Goal: Task Accomplishment & Management: Manage account settings

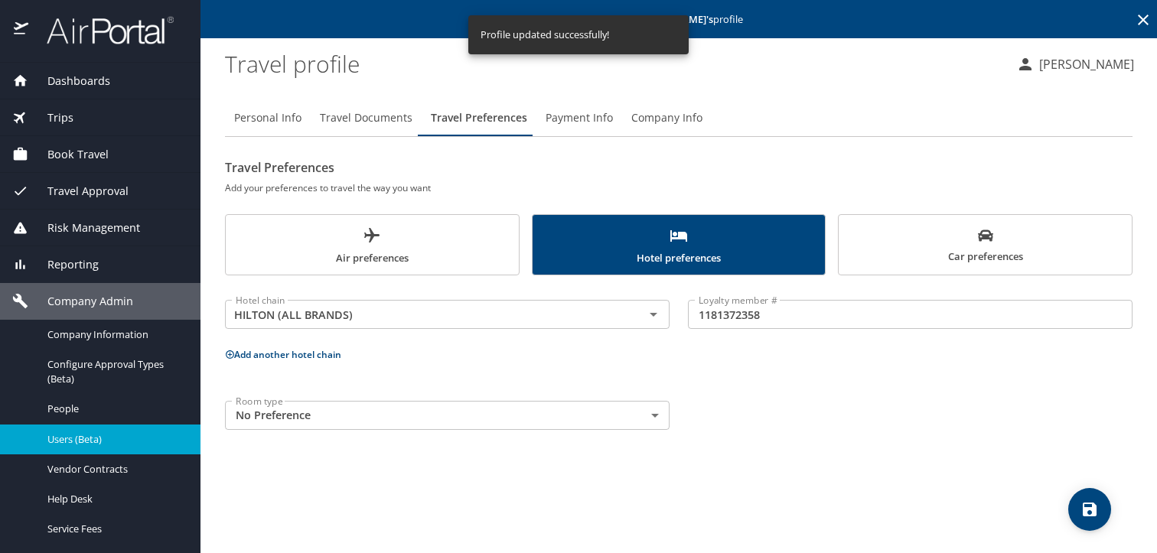
click at [109, 436] on span "Users (Beta)" at bounding box center [114, 439] width 135 height 15
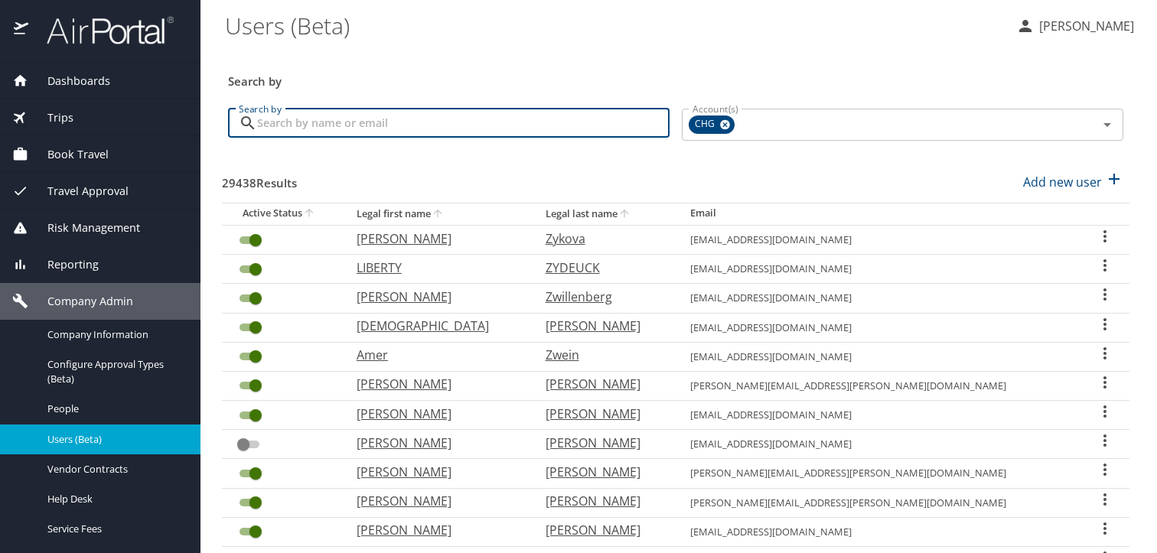
click at [503, 124] on input "Search by" at bounding box center [463, 123] width 412 height 29
paste input "[EMAIL_ADDRESS][DOMAIN_NAME]"
type input "[EMAIL_ADDRESS][DOMAIN_NAME]"
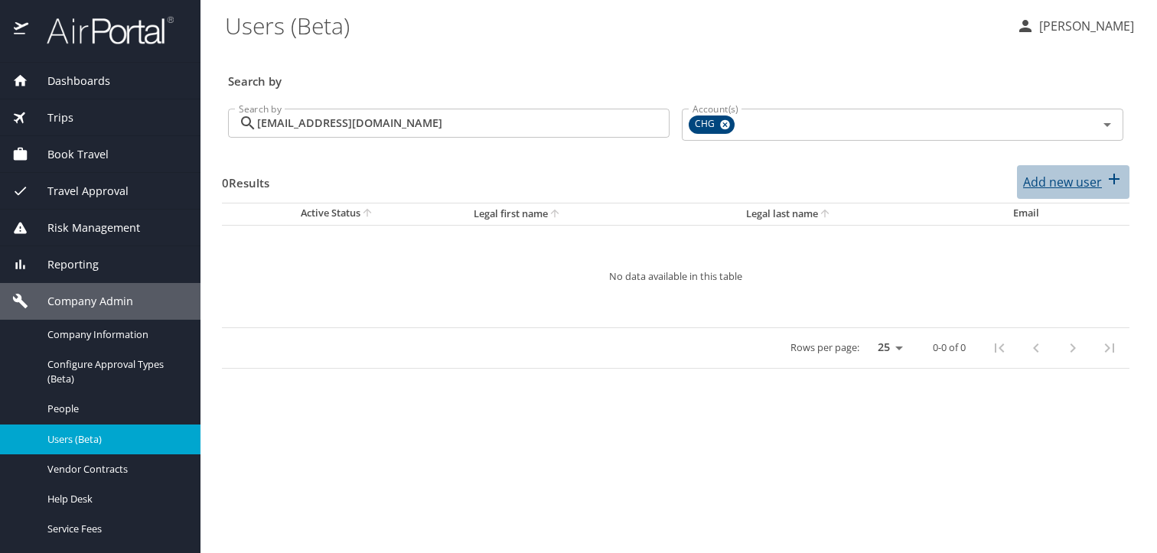
click at [1093, 183] on p "Add new user" at bounding box center [1062, 182] width 79 height 18
select select "US"
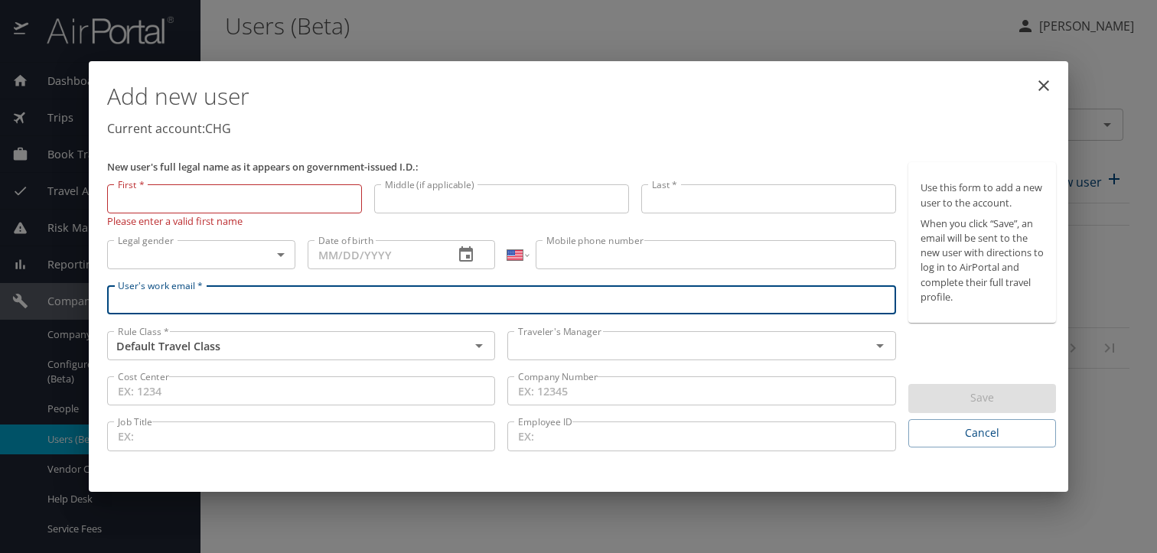
click at [454, 289] on input "User's work email *" at bounding box center [501, 299] width 789 height 29
paste input "[EMAIL_ADDRESS][DOMAIN_NAME]"
type input "[EMAIL_ADDRESS][DOMAIN_NAME]"
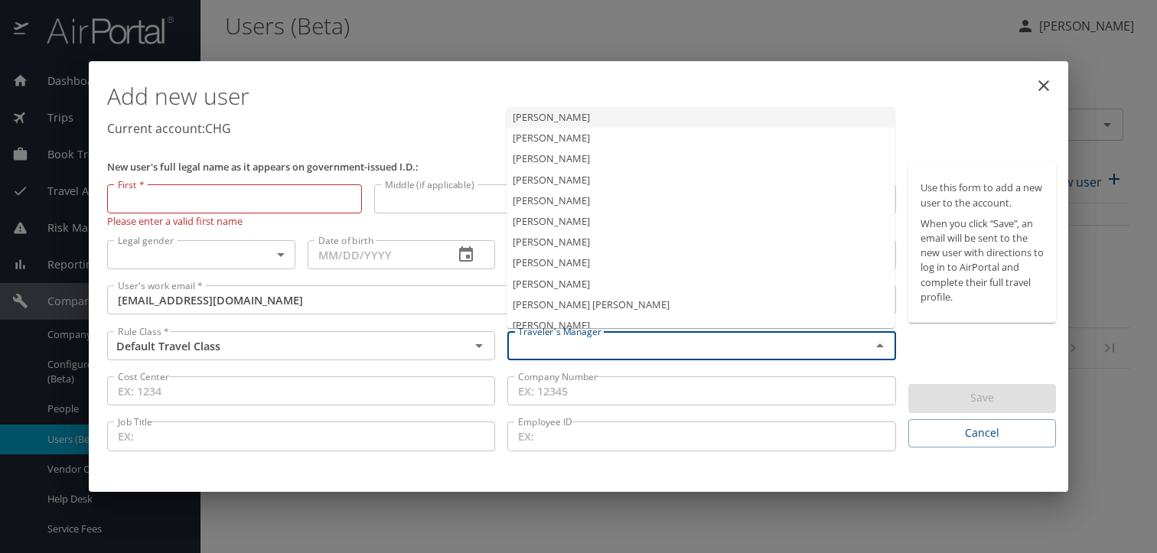
click at [548, 354] on input "text" at bounding box center [679, 346] width 334 height 20
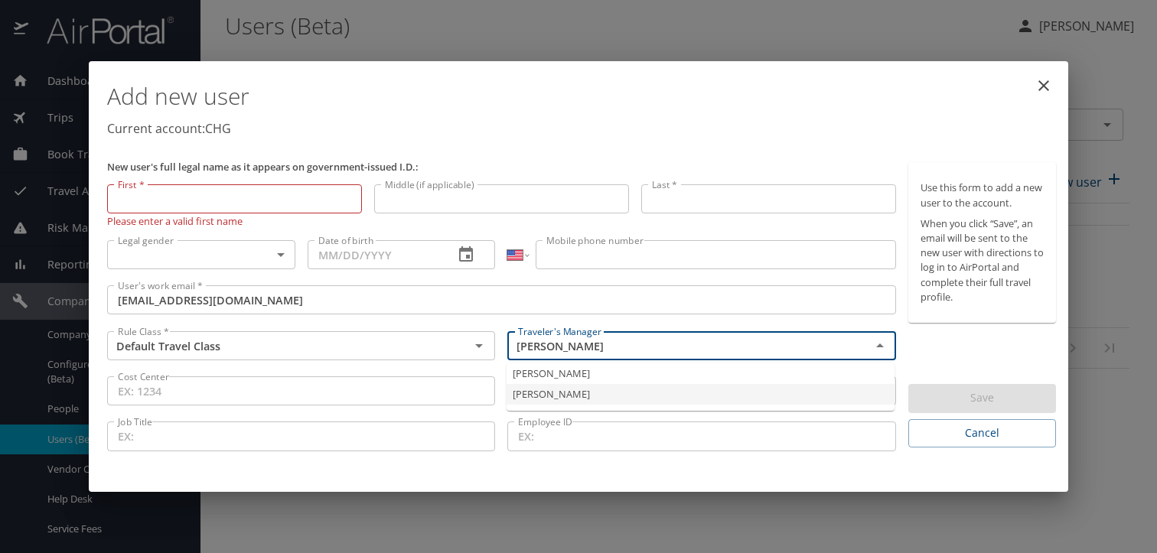
click at [553, 388] on li "[PERSON_NAME]" at bounding box center [700, 394] width 388 height 21
type input "[PERSON_NAME]"
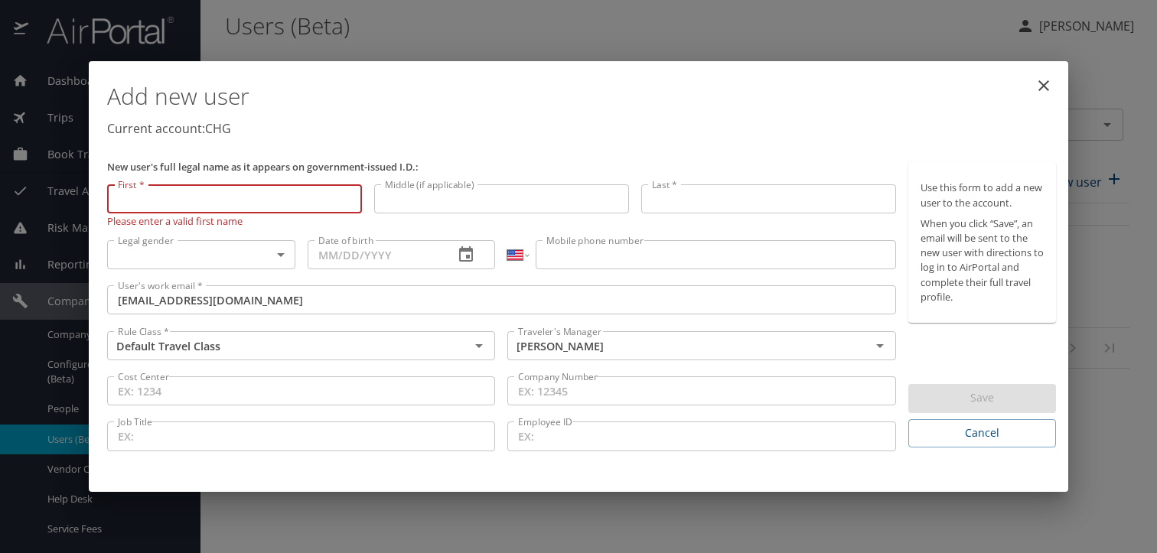
click at [252, 208] on input "First *" at bounding box center [234, 198] width 255 height 29
drag, startPoint x: 281, startPoint y: 207, endPoint x: 298, endPoint y: 205, distance: 16.9
click at [281, 207] on input "First *" at bounding box center [234, 198] width 255 height 29
paste input "[PERSON_NAME]"
type input "[PERSON_NAME]"
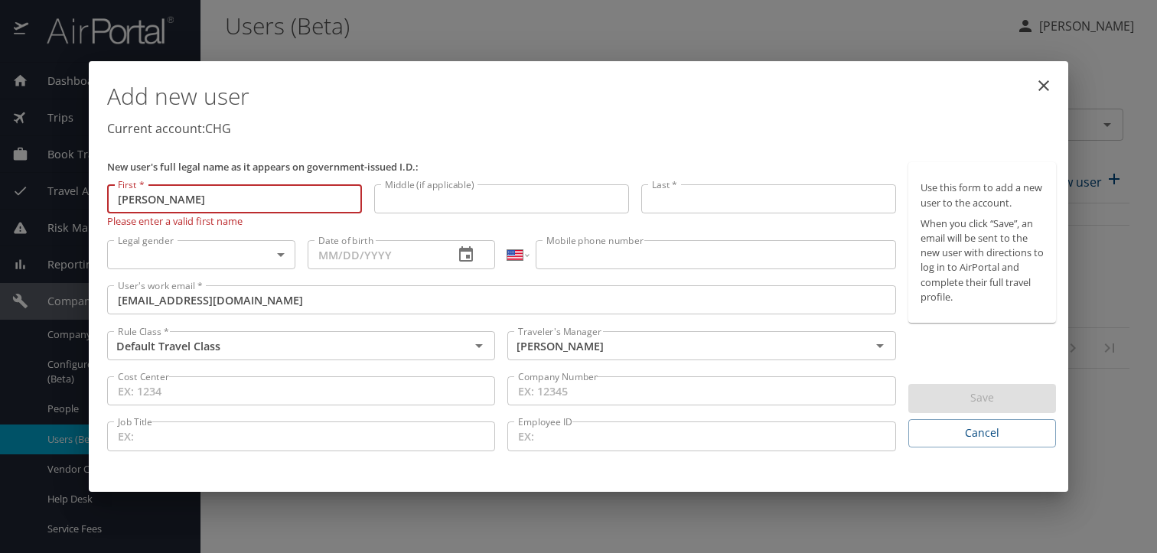
click at [661, 192] on input "Last *" at bounding box center [768, 198] width 255 height 29
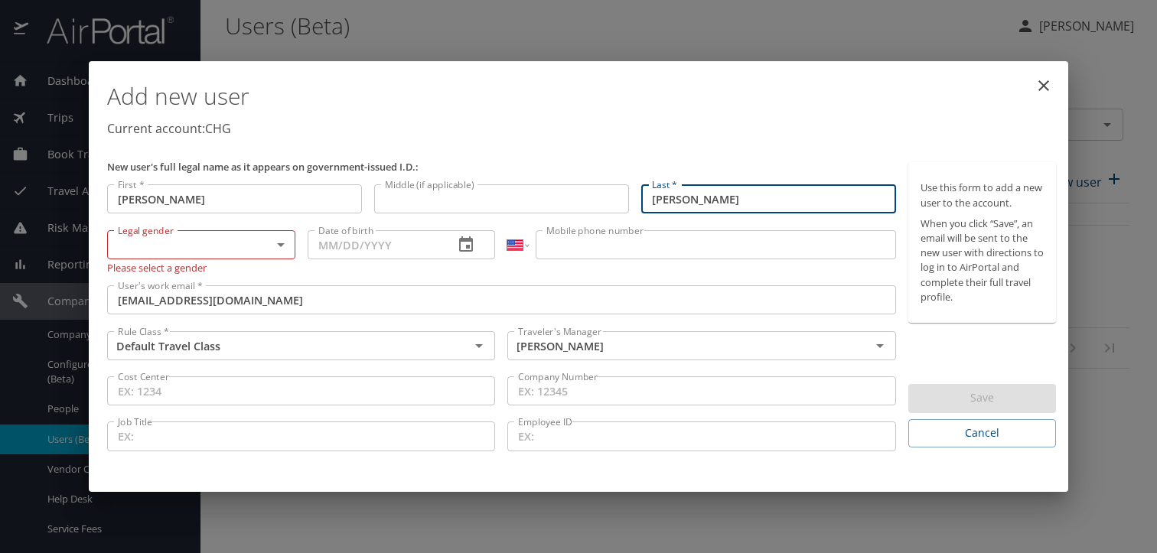
click at [662, 201] on input "[PERSON_NAME]" at bounding box center [768, 198] width 255 height 29
click at [652, 201] on input "[PERSON_NAME]" at bounding box center [768, 198] width 255 height 29
click at [656, 203] on input "[PERSON_NAME]" at bounding box center [768, 198] width 255 height 29
type input "[PERSON_NAME]"
click at [682, 201] on input "[PERSON_NAME]" at bounding box center [768, 198] width 255 height 29
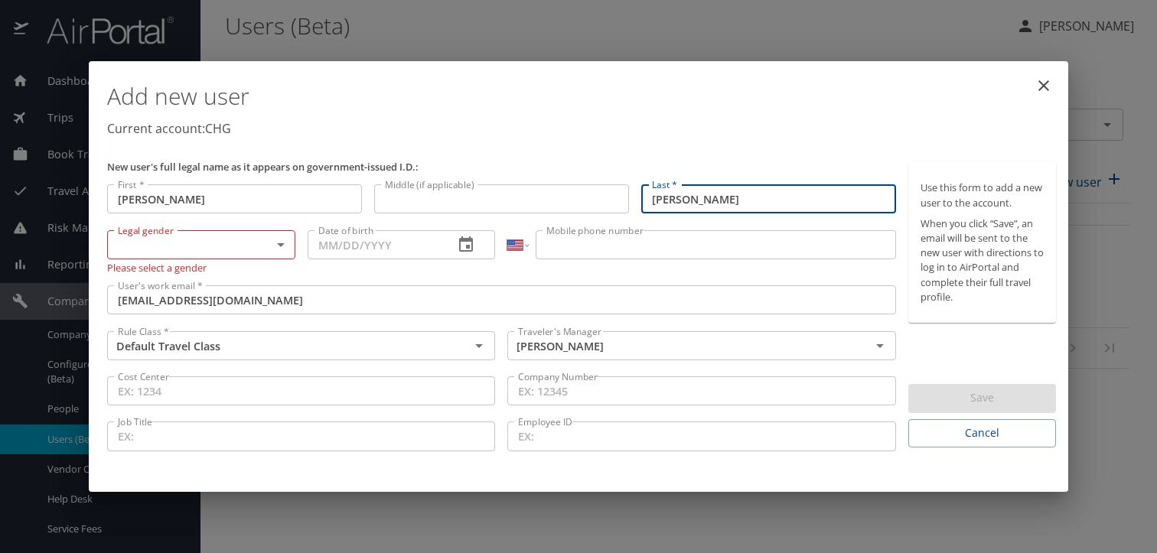
click at [682, 201] on input "[PERSON_NAME]" at bounding box center [768, 198] width 255 height 29
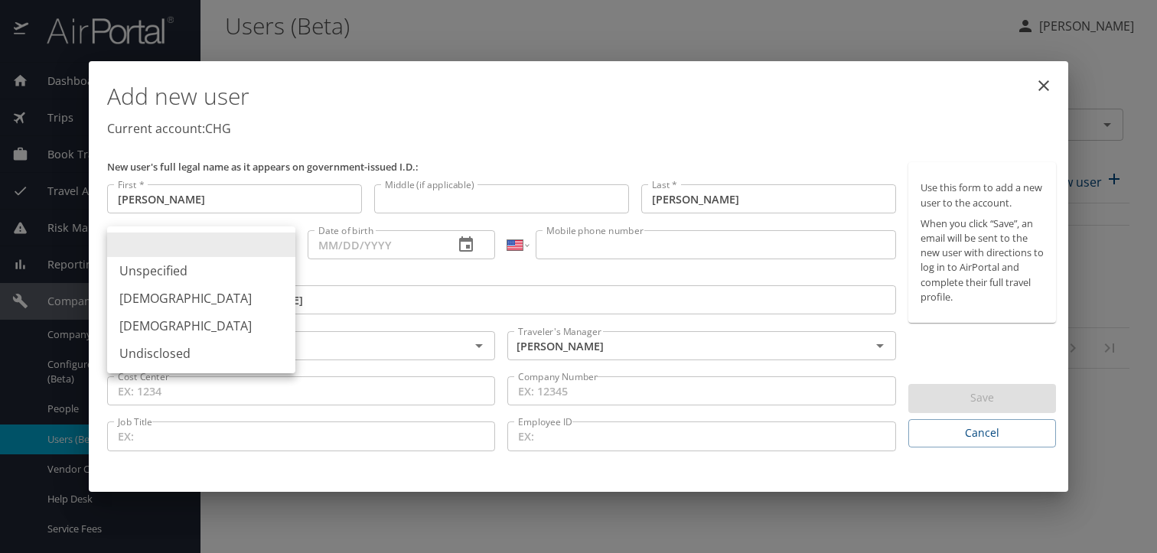
click at [268, 249] on body "Dashboards AirPortal 360™ Manager My Travel Dashboard Trips Airtinerary® Lookup…" at bounding box center [578, 276] width 1157 height 553
click at [226, 322] on li "[DEMOGRAPHIC_DATA]" at bounding box center [201, 326] width 188 height 28
type input "[DEMOGRAPHIC_DATA]"
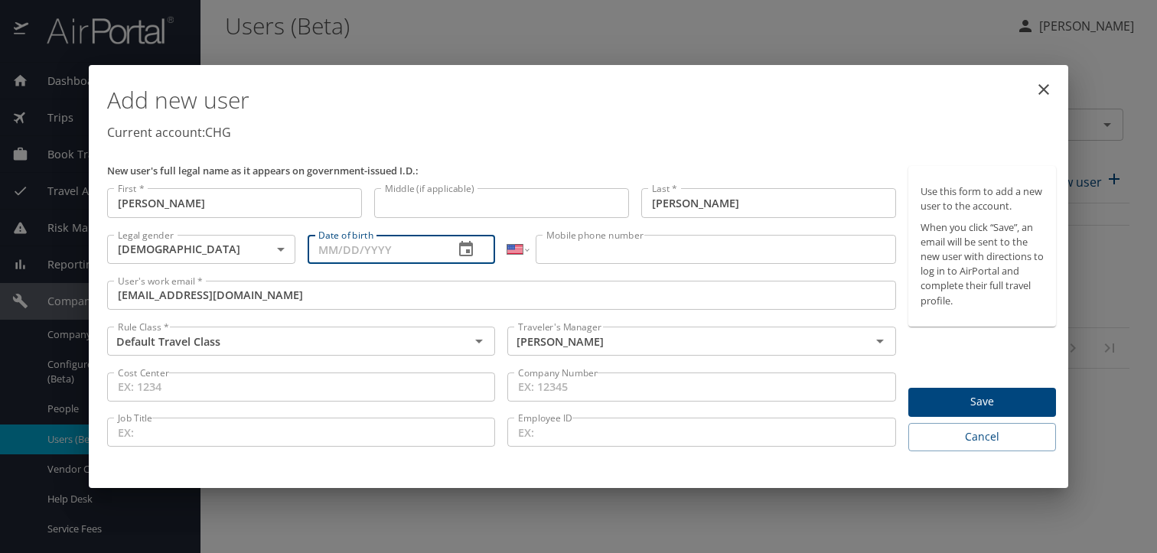
click at [365, 244] on input "Date of birth" at bounding box center [374, 249] width 135 height 29
type input "[DATE]"
click at [607, 252] on input "Mobile phone number" at bounding box center [715, 249] width 360 height 29
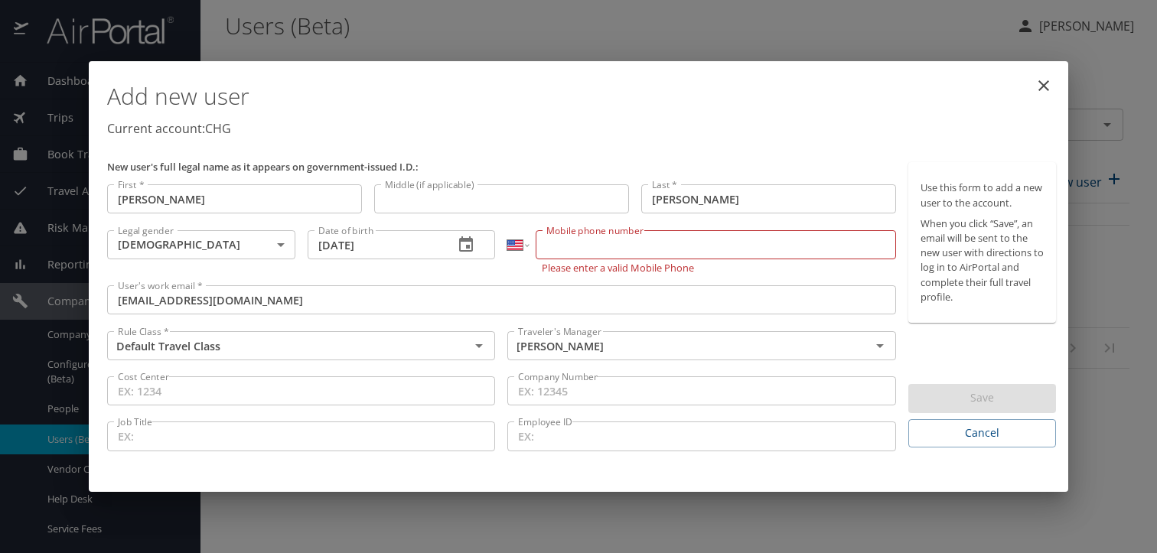
click at [607, 241] on input "Mobile phone number" at bounding box center [715, 244] width 360 height 29
paste input "[PHONE_NUMBER]"
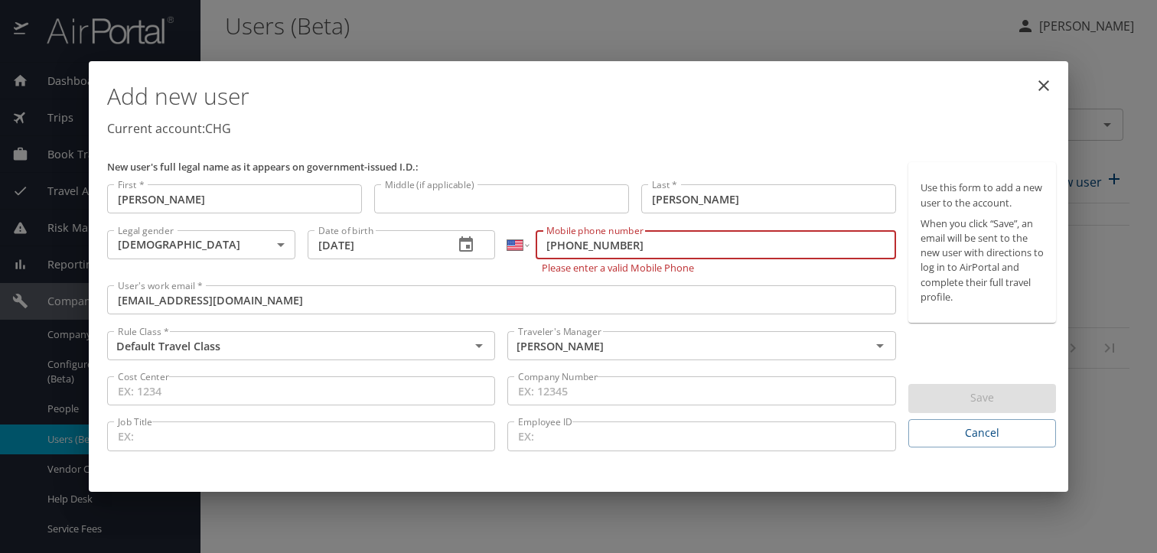
type input "[PHONE_NUMBER]"
click at [952, 351] on div "Use this form to add a new user to the account. When you click “Save”, an email…" at bounding box center [982, 304] width 148 height 285
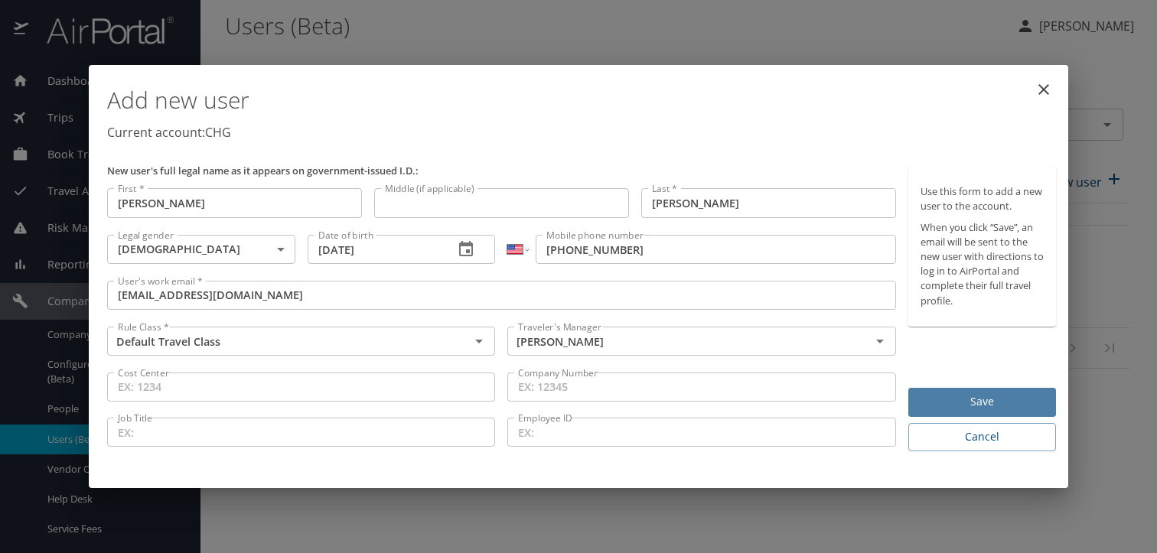
click at [974, 400] on span "Save" at bounding box center [981, 401] width 123 height 19
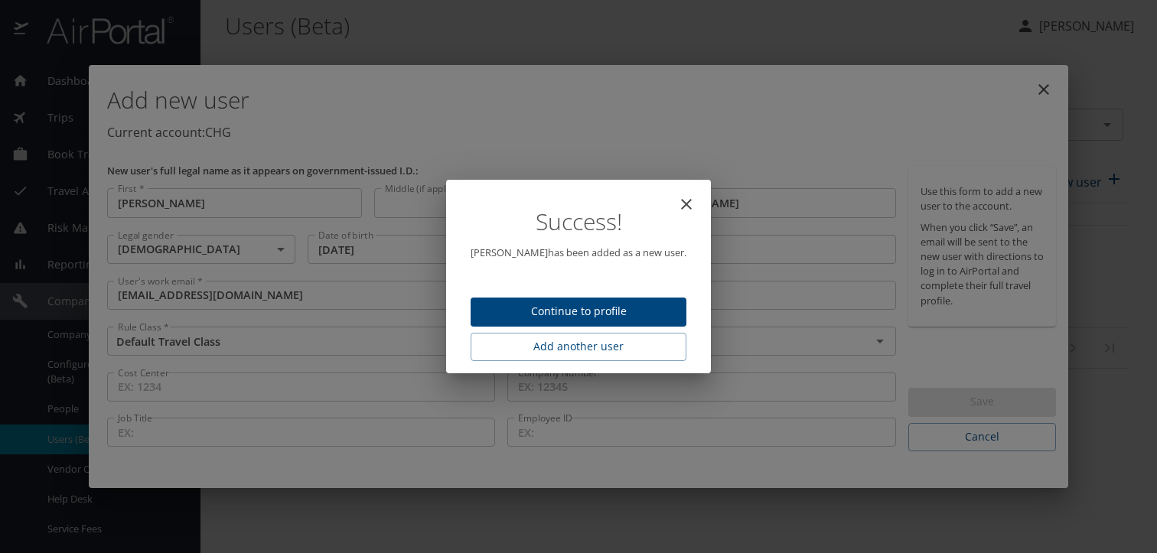
click at [648, 314] on span "Continue to profile" at bounding box center [578, 311] width 191 height 19
select select "US"
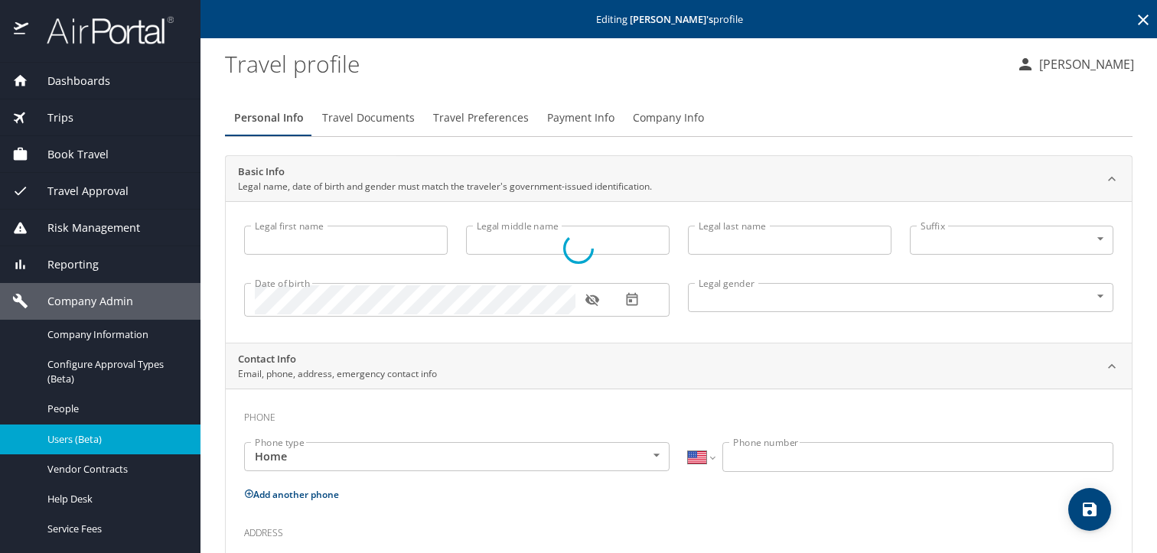
type input "[PERSON_NAME]"
type input "[DEMOGRAPHIC_DATA]"
select select "US"
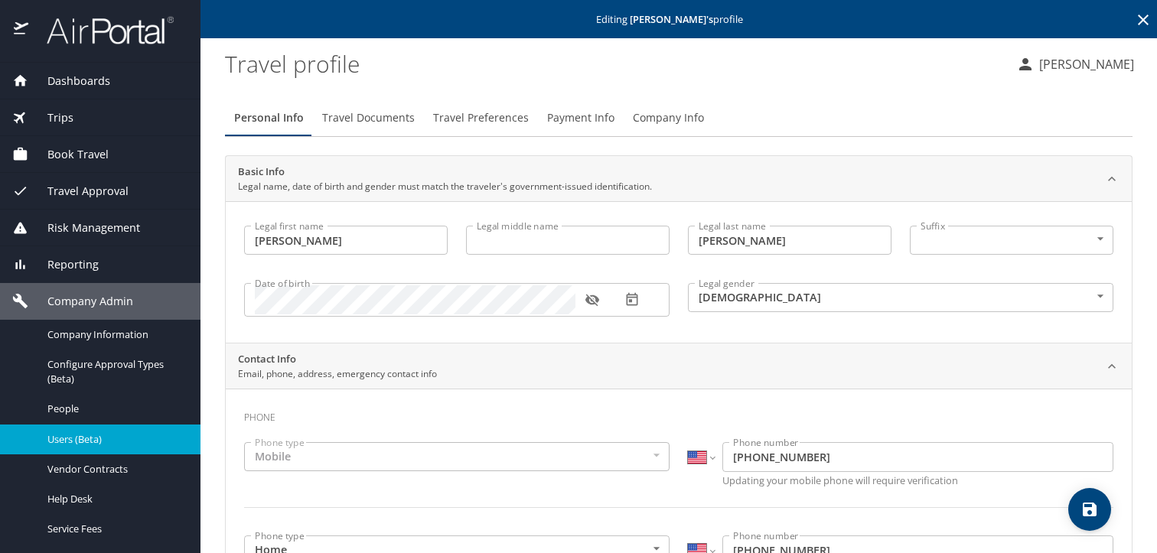
click at [379, 122] on span "Travel Documents" at bounding box center [368, 118] width 93 height 19
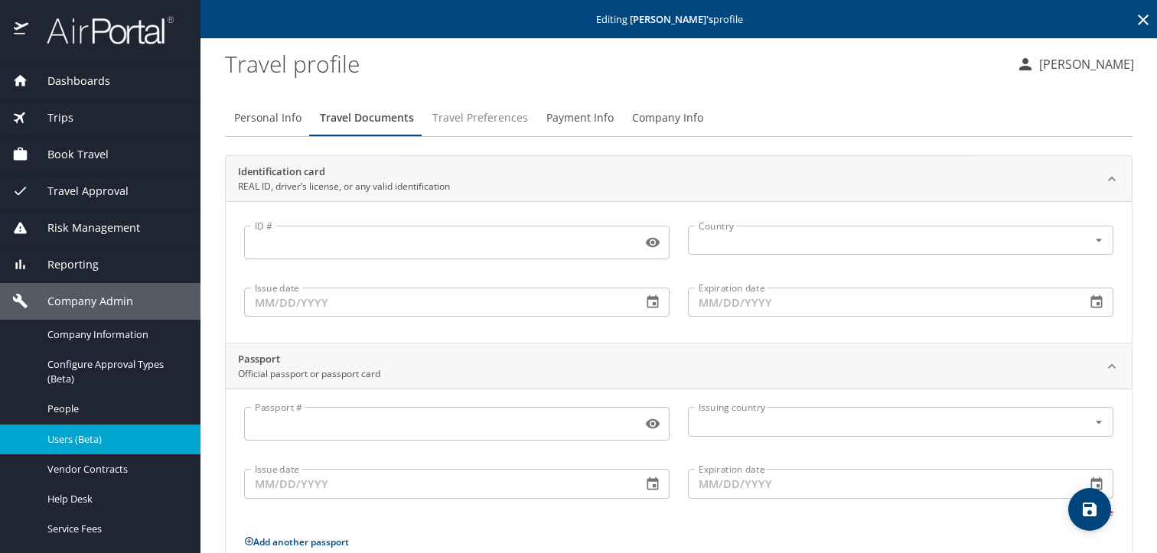
click at [473, 119] on span "Travel Preferences" at bounding box center [480, 118] width 96 height 19
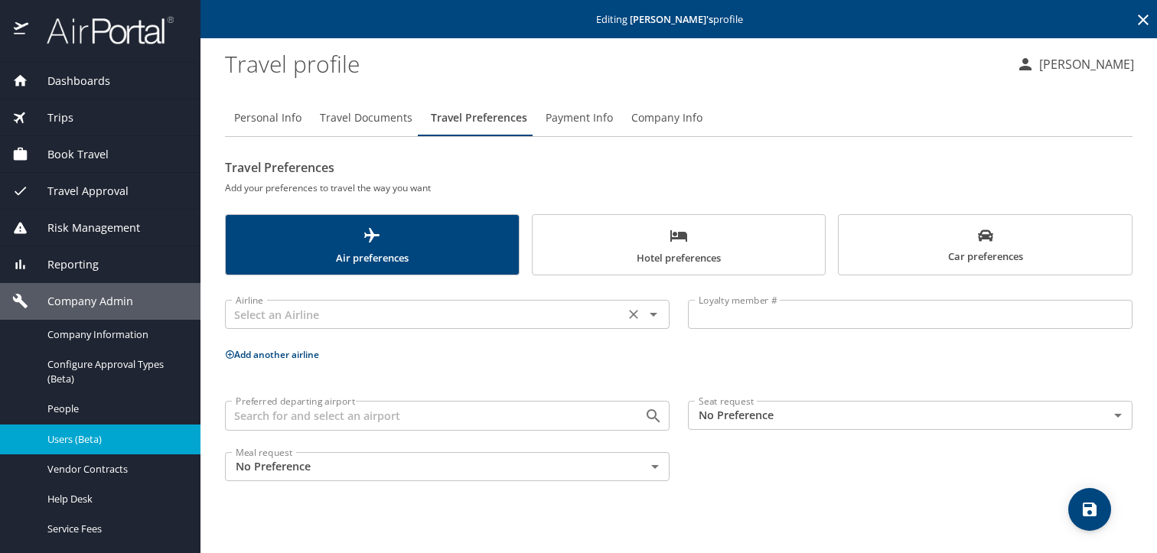
click at [402, 311] on input "text" at bounding box center [424, 314] width 390 height 20
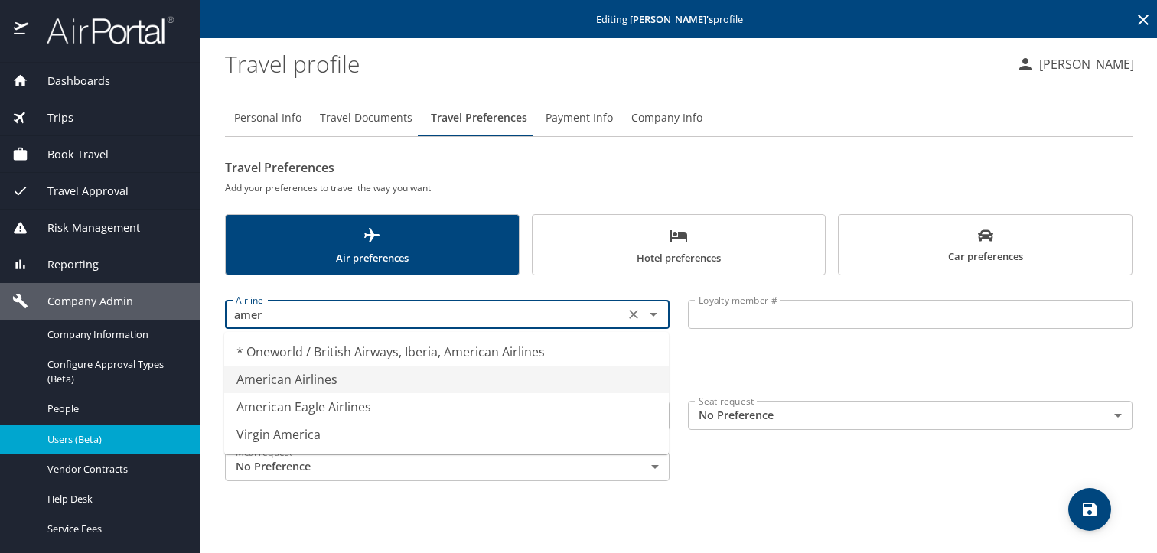
click at [395, 376] on li "American Airlines" at bounding box center [446, 380] width 444 height 28
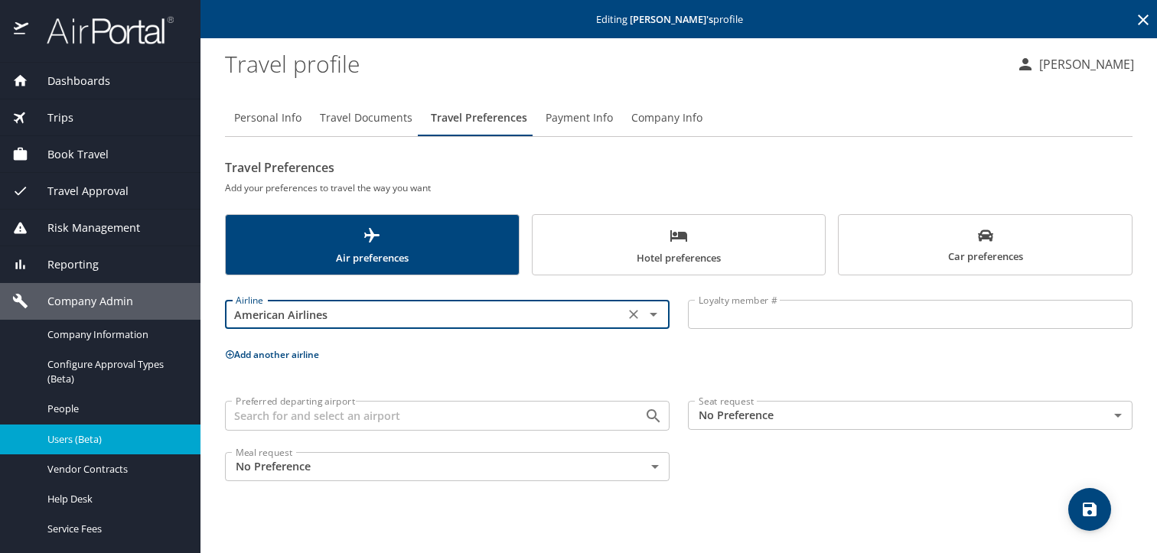
type input "American Airlines"
click at [721, 312] on input "Loyalty member #" at bounding box center [910, 314] width 444 height 29
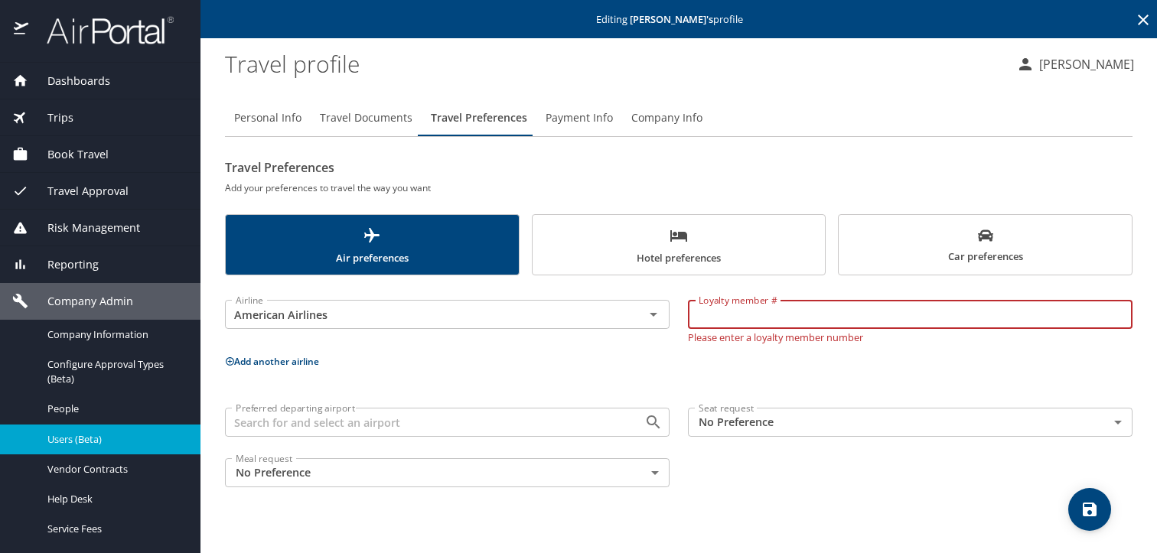
paste input "201K2E6"
type input "201K2E6"
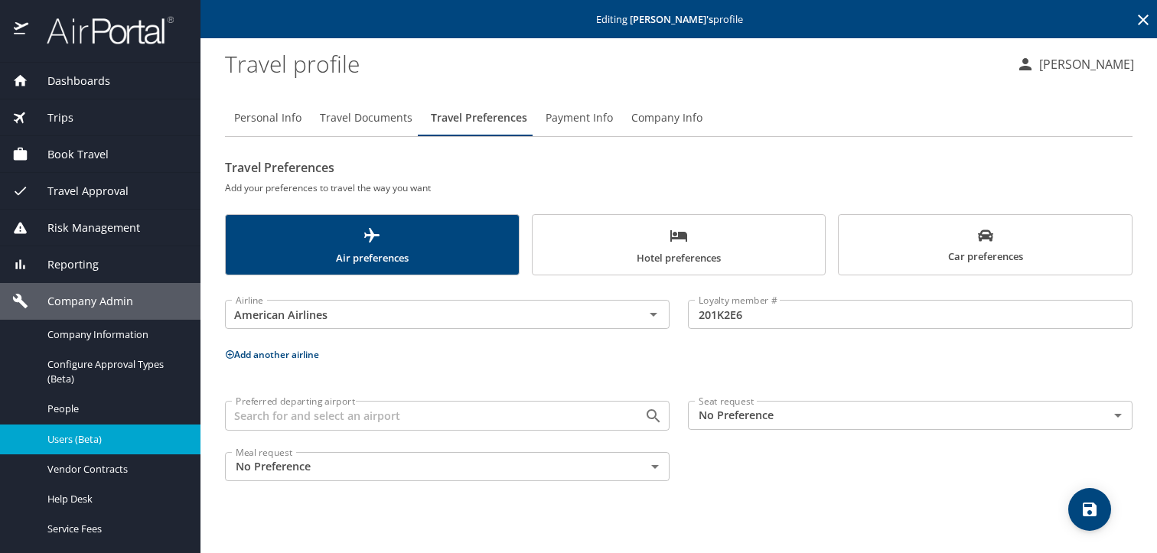
click at [294, 356] on button "Add another airline" at bounding box center [272, 354] width 94 height 13
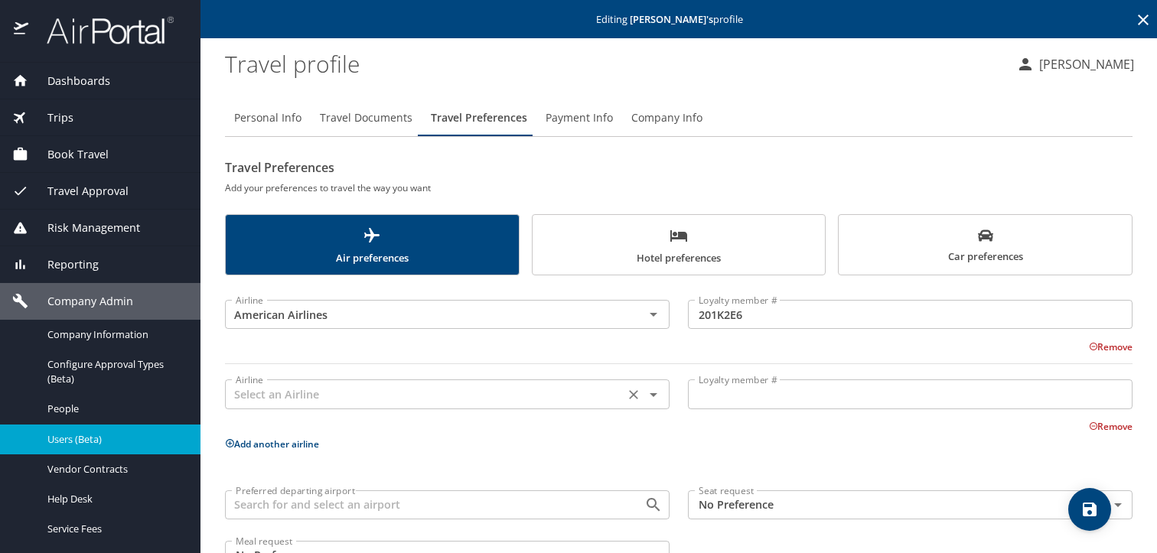
click at [285, 394] on input "text" at bounding box center [424, 394] width 390 height 20
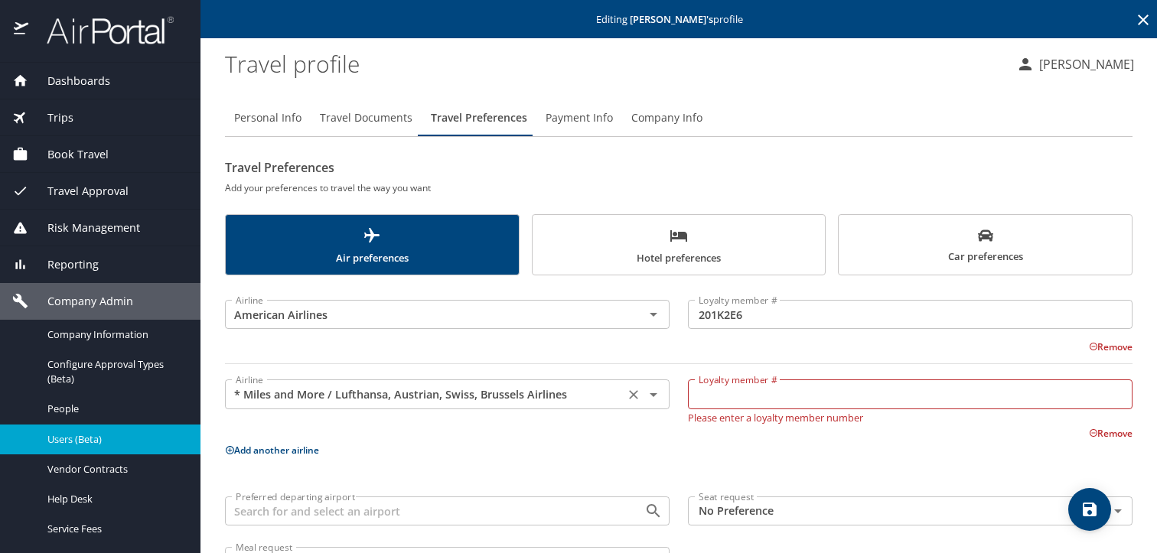
click at [340, 392] on input "* Miles and More / Lufthansa, Austrian, Swiss, Brussels Airlines" at bounding box center [424, 394] width 390 height 20
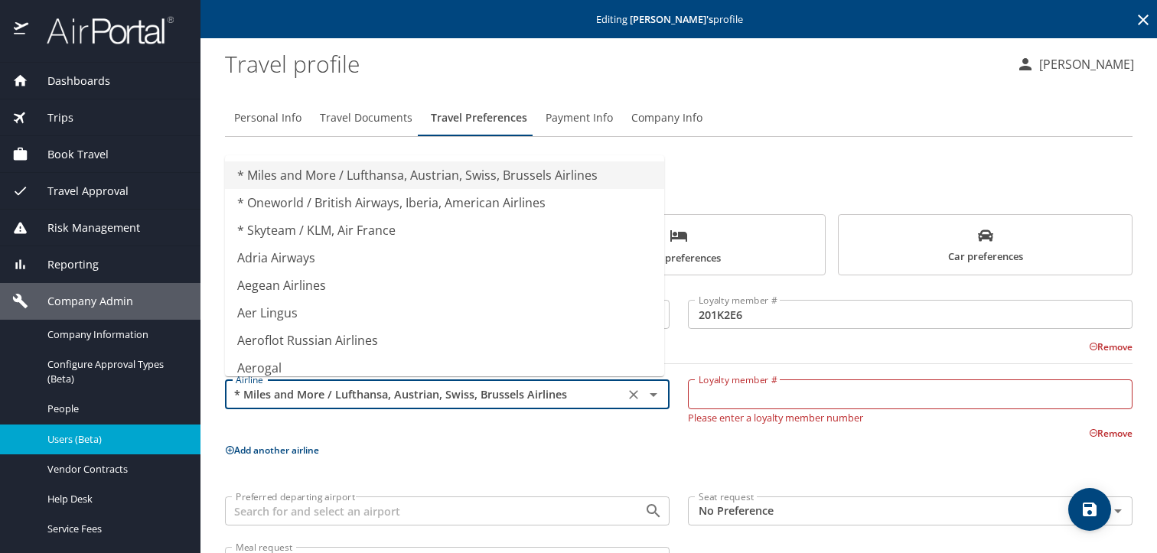
click at [340, 392] on input "* Miles and More / Lufthansa, Austrian, Swiss, Brussels Airlines" at bounding box center [424, 394] width 390 height 20
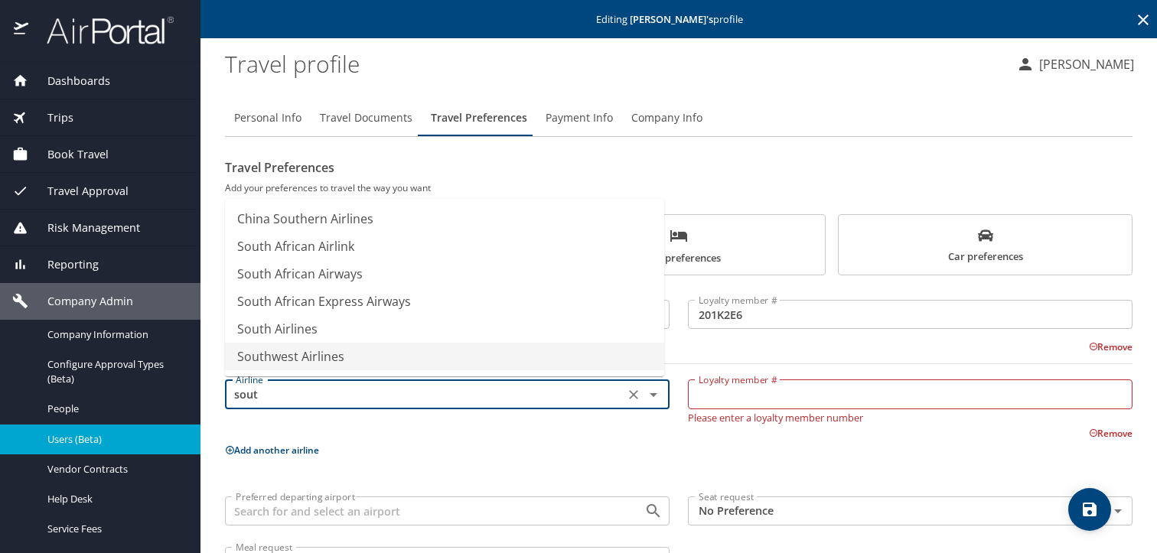
click at [340, 364] on li "Southwest Airlines" at bounding box center [444, 357] width 439 height 28
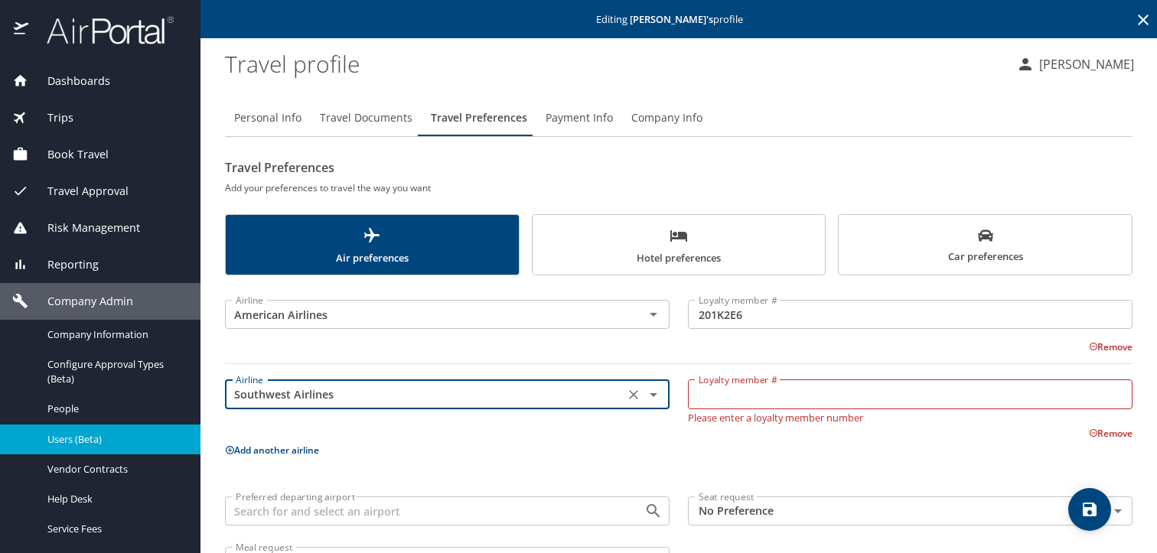
type input "Southwest Airlines"
click at [856, 399] on input "Loyalty member #" at bounding box center [910, 393] width 444 height 29
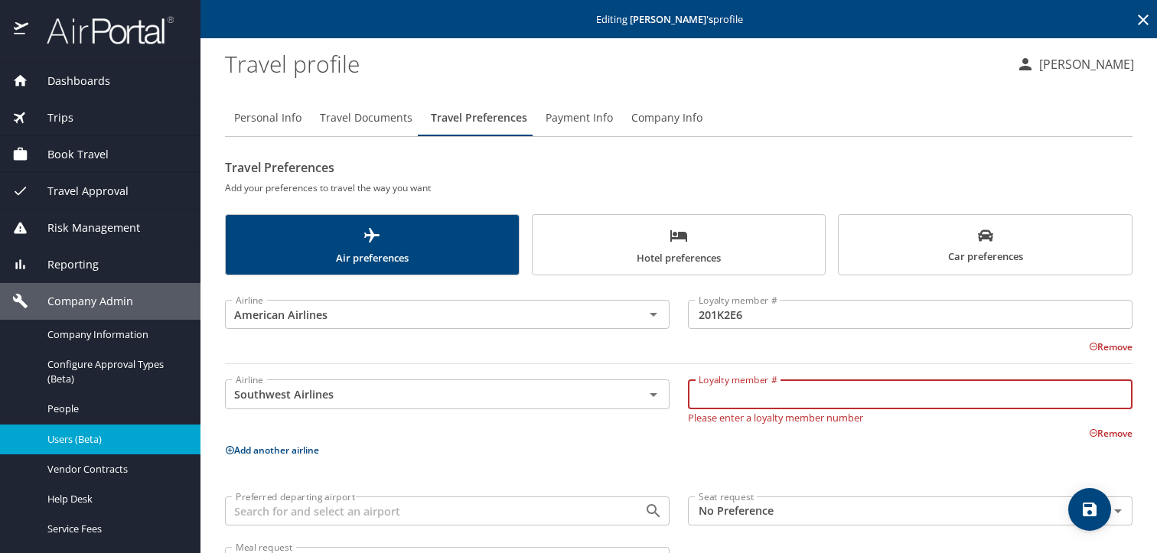
paste input "55654314"
type input "55654314"
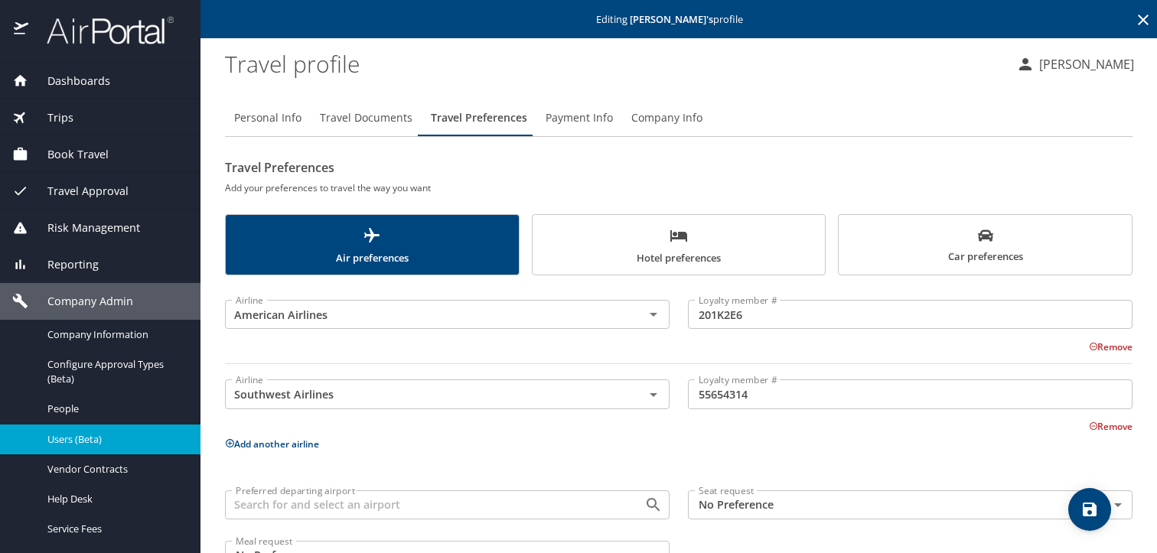
click at [246, 443] on p "Add another airline" at bounding box center [678, 443] width 907 height 19
click at [248, 446] on button "Add another airline" at bounding box center [272, 444] width 94 height 13
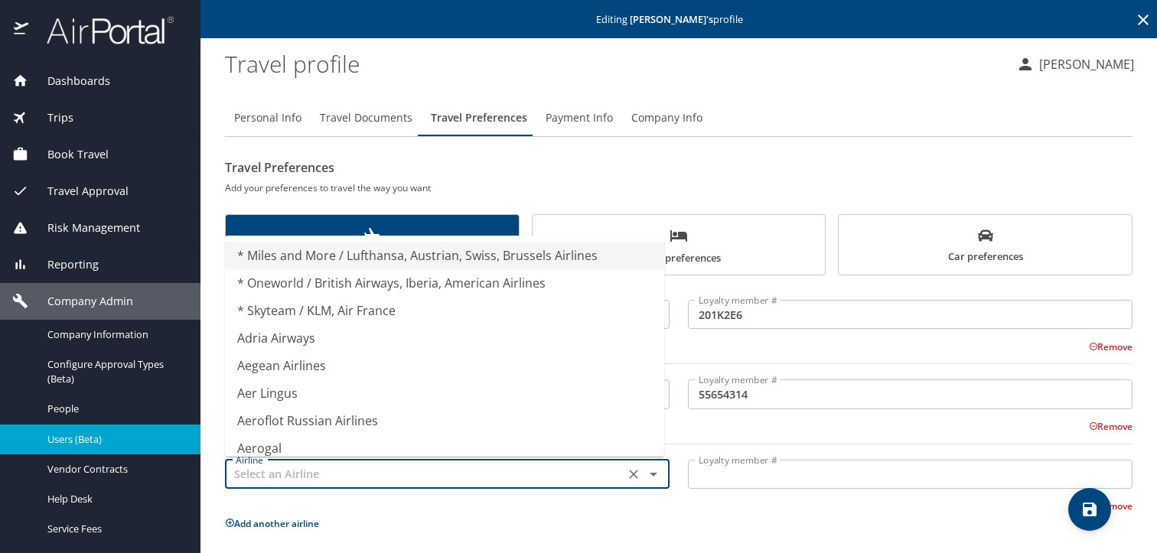
click at [317, 471] on input "text" at bounding box center [424, 474] width 390 height 20
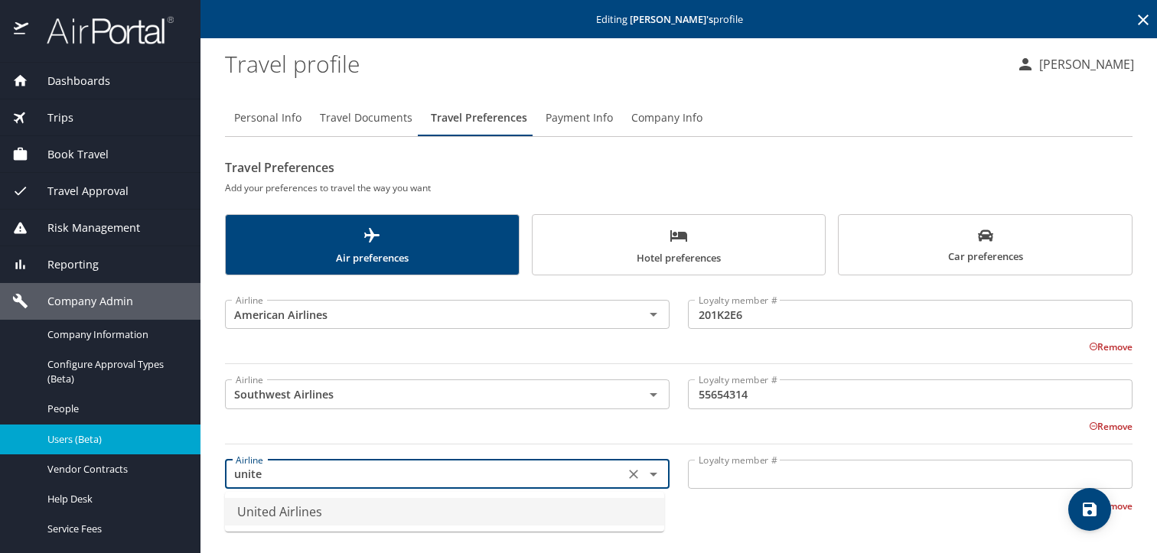
click at [334, 506] on li "United Airlines" at bounding box center [444, 512] width 439 height 28
type input "United Airlines"
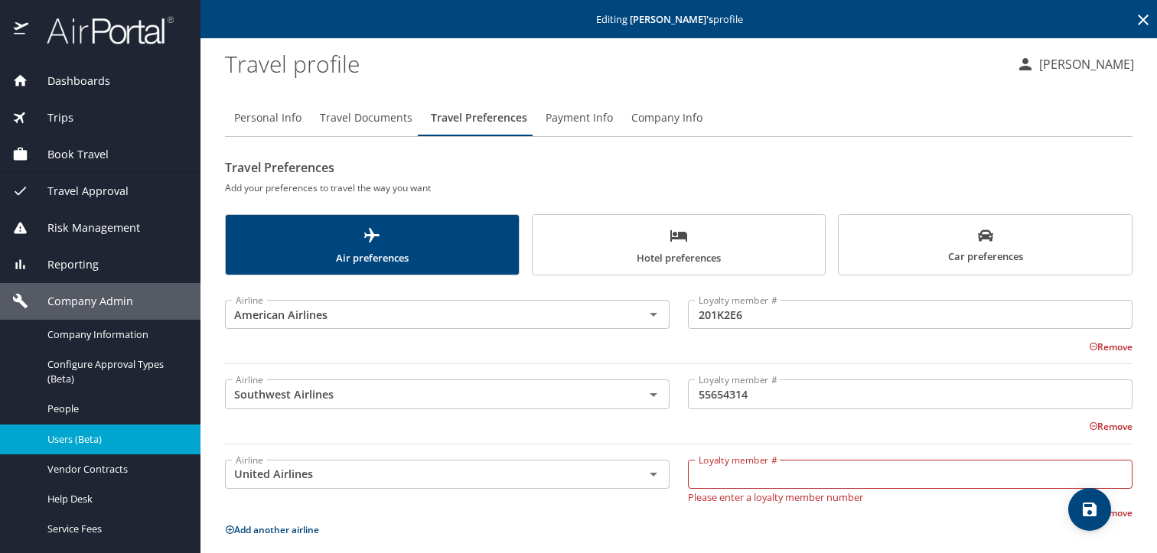
click at [835, 474] on input "Loyalty member #" at bounding box center [910, 474] width 444 height 29
paste input "AG543737"
type input "AG543737"
click at [844, 439] on div at bounding box center [679, 443] width 926 height 19
click at [1083, 504] on icon "save" at bounding box center [1089, 510] width 14 height 14
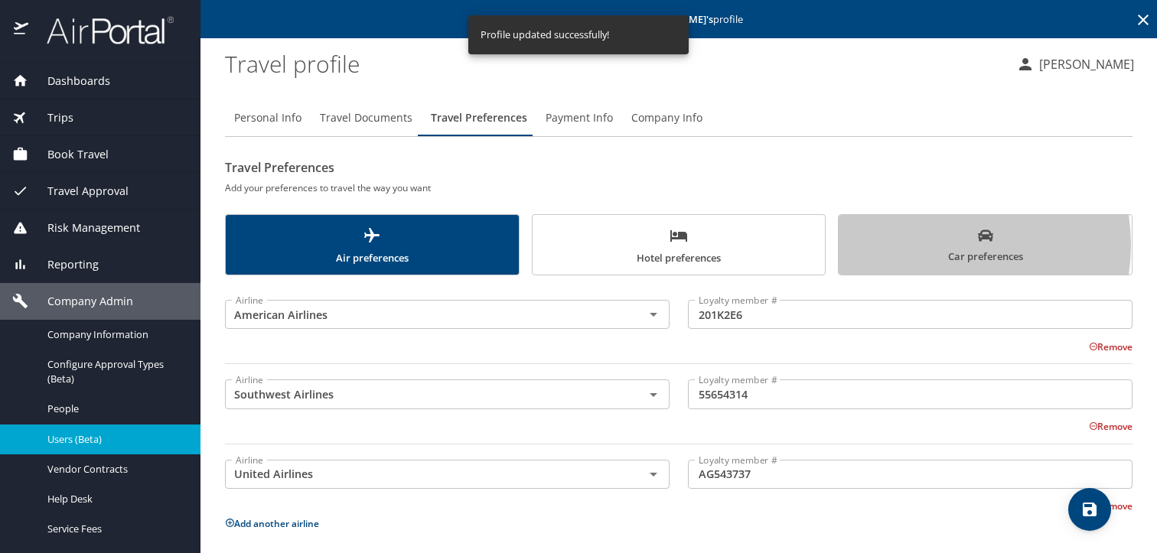
click at [922, 245] on span "Car preferences" at bounding box center [985, 246] width 275 height 37
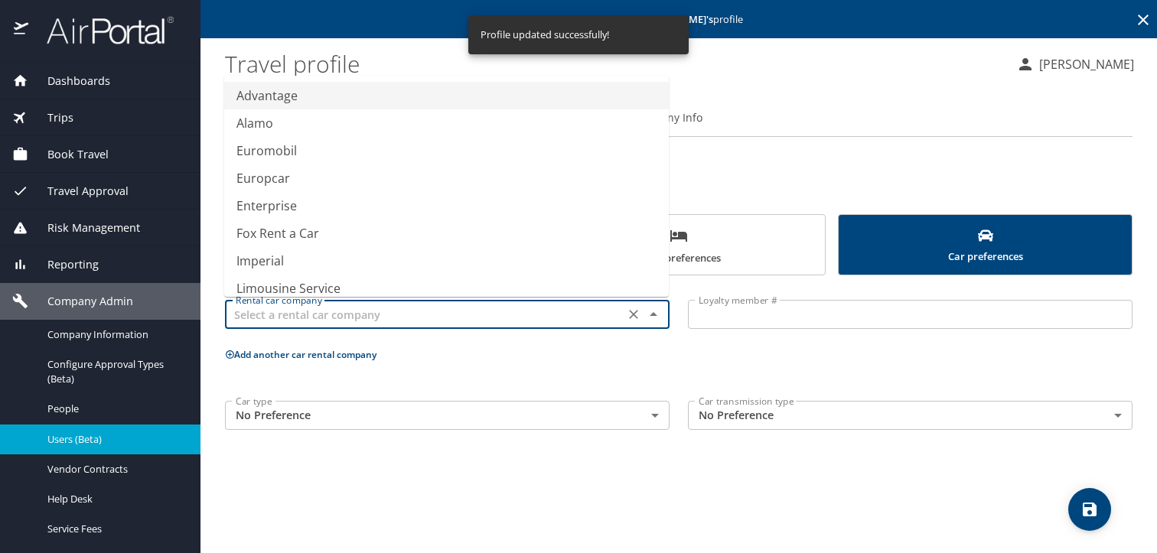
click at [512, 320] on input "text" at bounding box center [424, 314] width 390 height 20
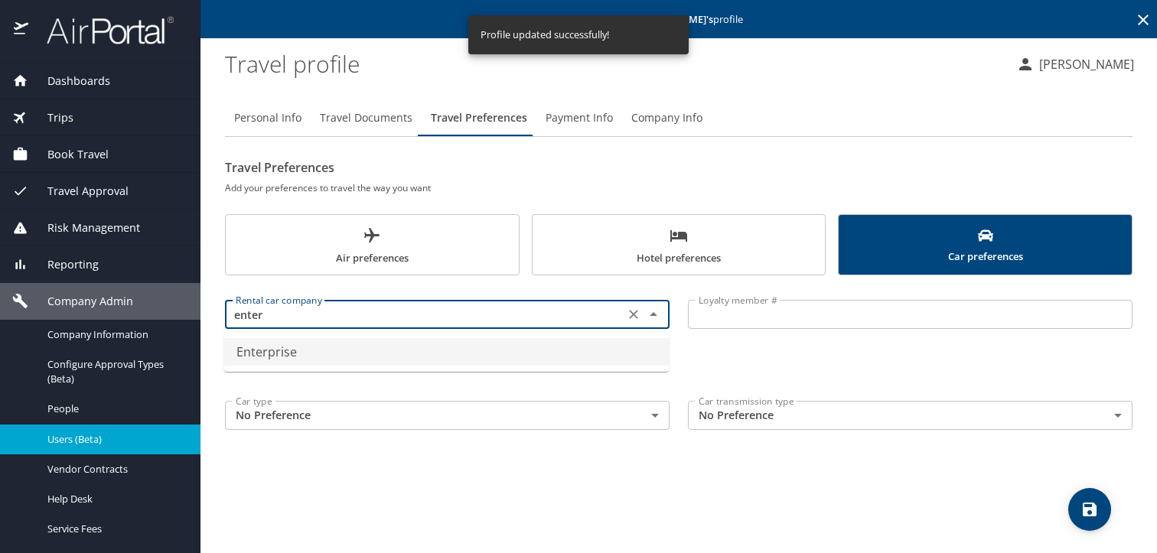
click at [482, 346] on li "Enterprise" at bounding box center [446, 352] width 444 height 28
type input "Enterprise"
click at [780, 327] on input "Loyalty member #" at bounding box center [910, 314] width 444 height 29
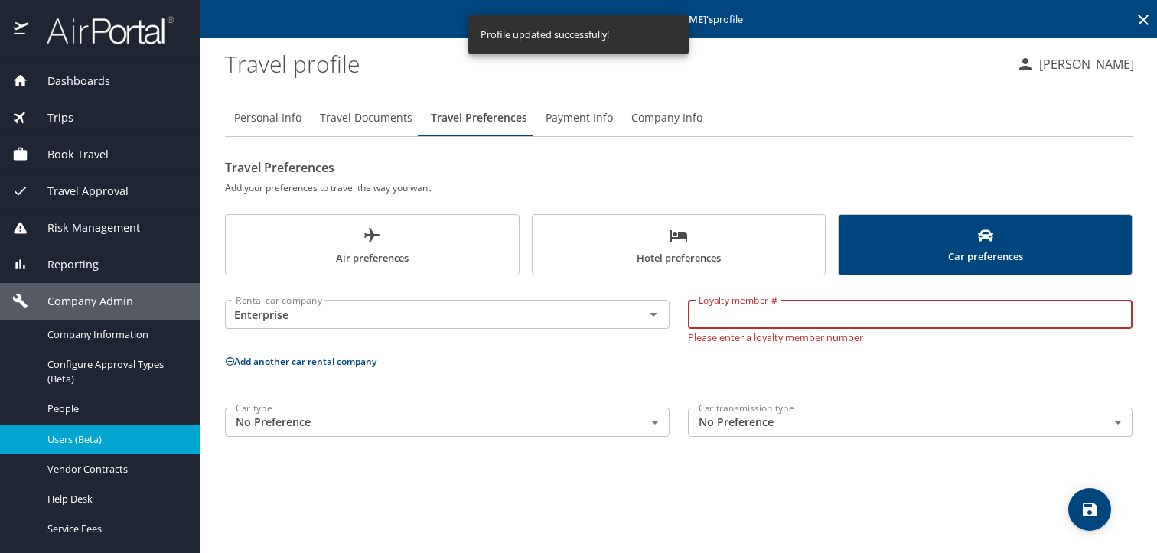
paste input "ZFKG7JF"
type input "ZFKG7JF"
click at [1081, 504] on icon "save" at bounding box center [1089, 509] width 18 height 18
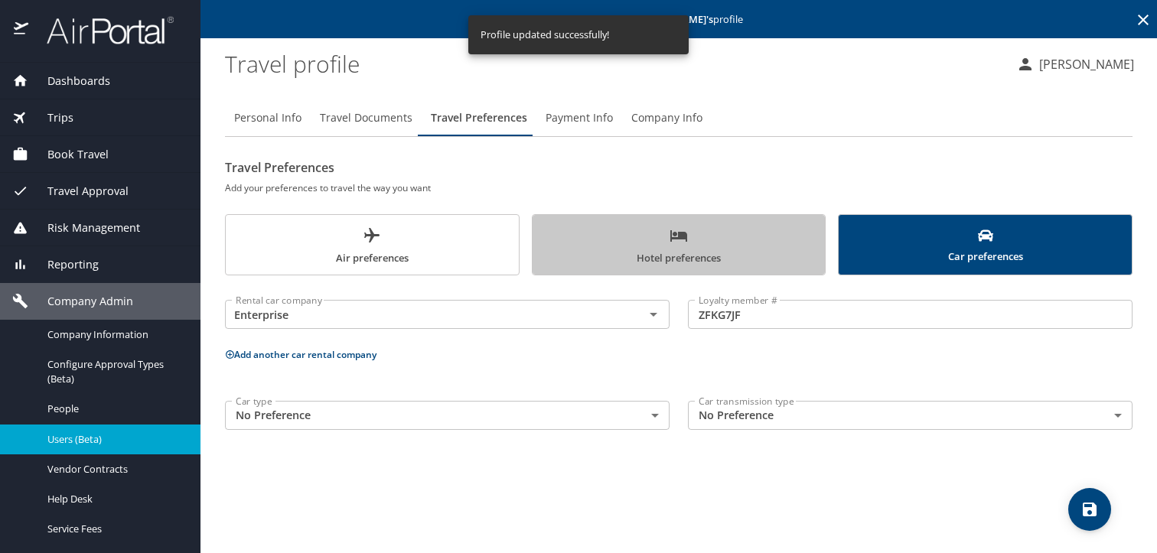
click at [685, 253] on span "Hotel preferences" at bounding box center [679, 246] width 275 height 41
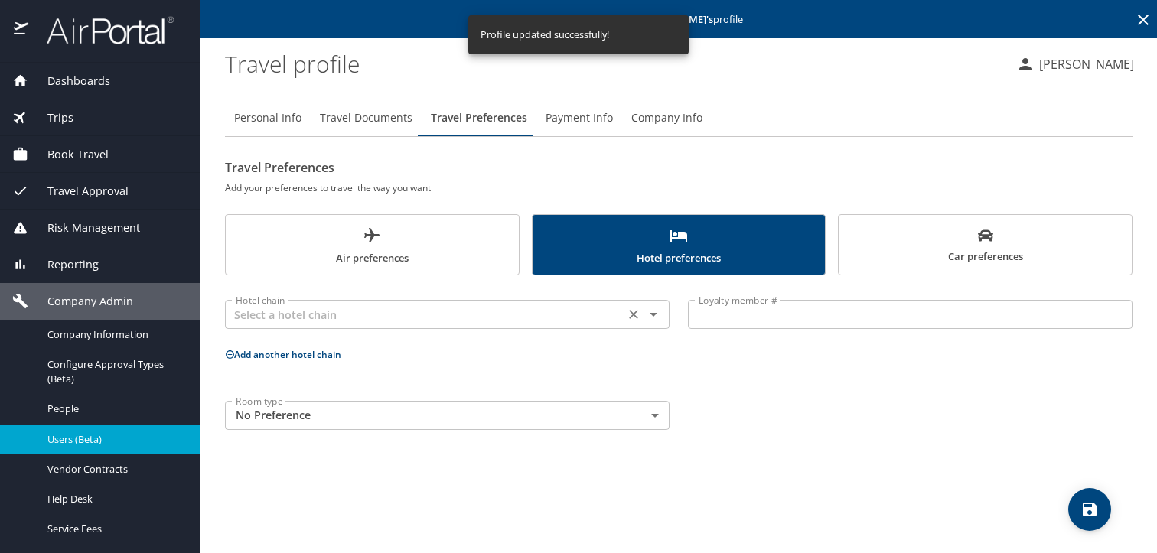
click at [603, 311] on input "text" at bounding box center [424, 314] width 390 height 20
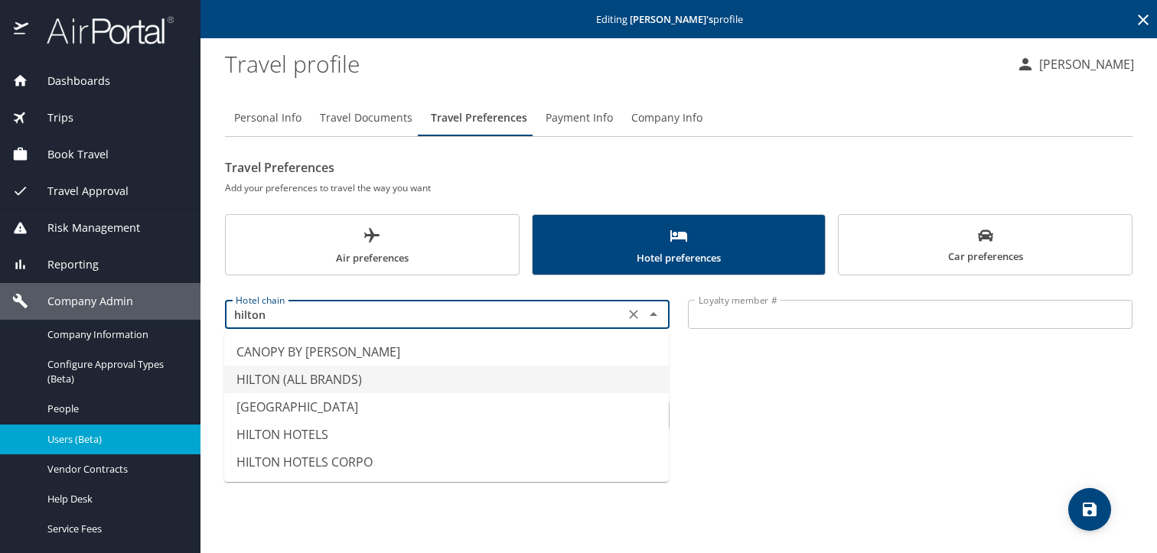
click at [414, 379] on li "HILTON (ALL BRANDS)" at bounding box center [446, 380] width 444 height 28
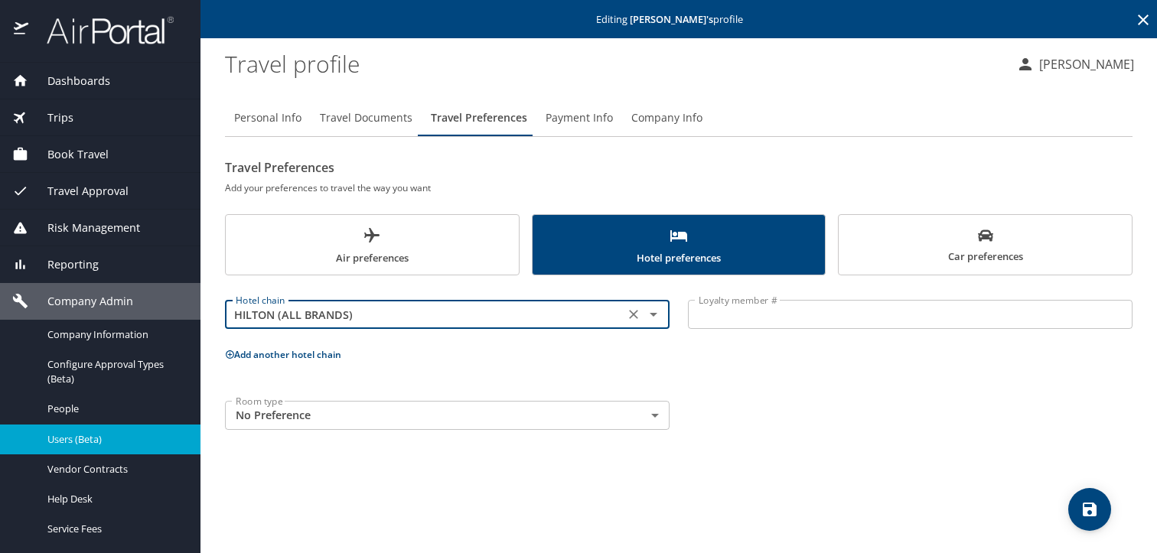
type input "HILTON (ALL BRANDS)"
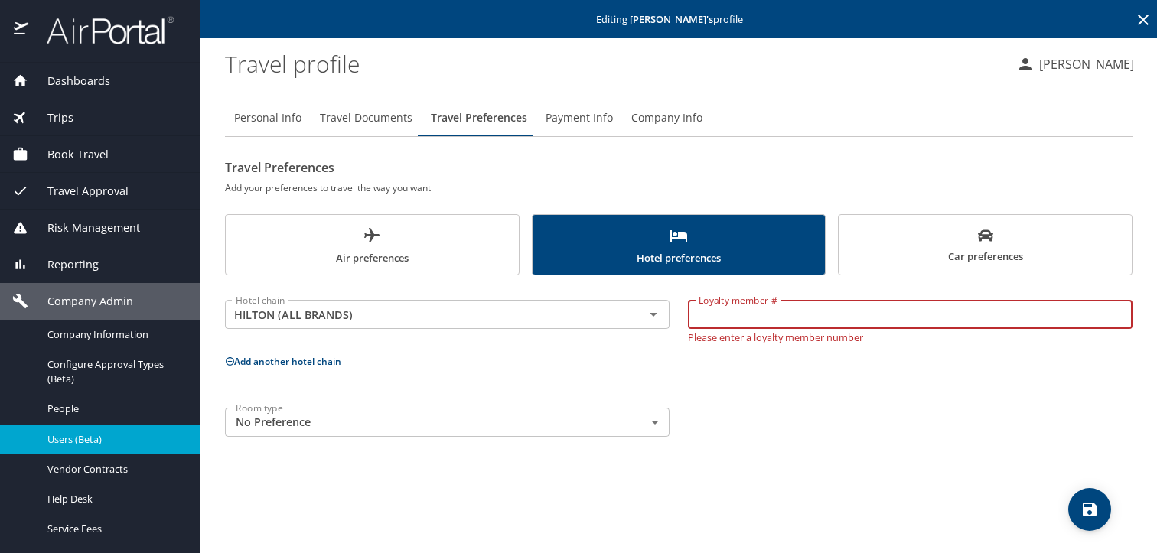
click at [903, 317] on input "Loyalty member #" at bounding box center [910, 314] width 444 height 29
paste input "244051493"
type input "244051493"
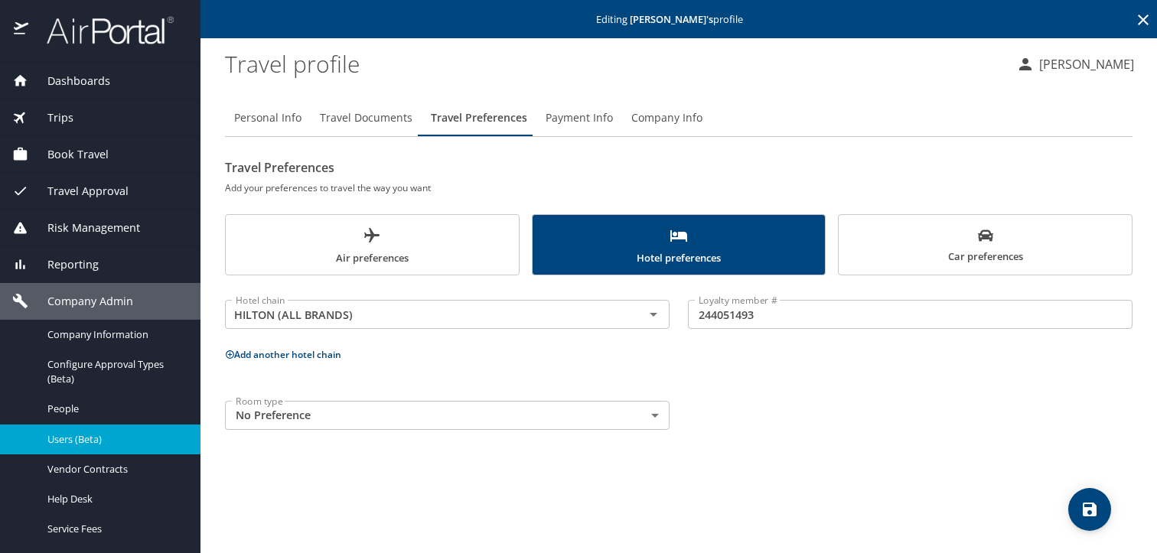
click at [298, 361] on button "Add another hotel chain" at bounding box center [283, 354] width 116 height 13
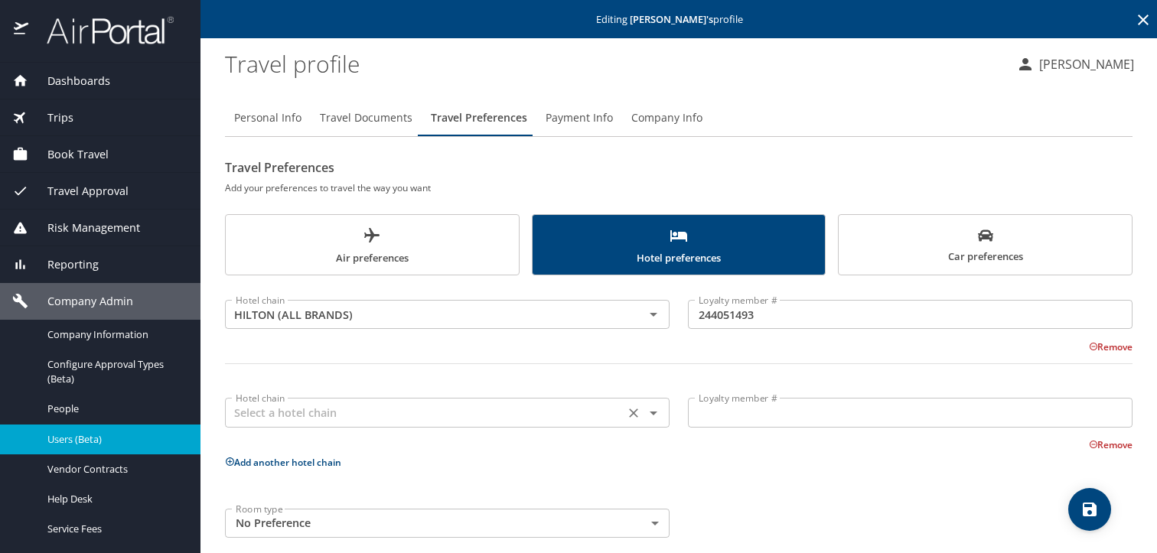
click at [310, 405] on input "text" at bounding box center [424, 412] width 390 height 20
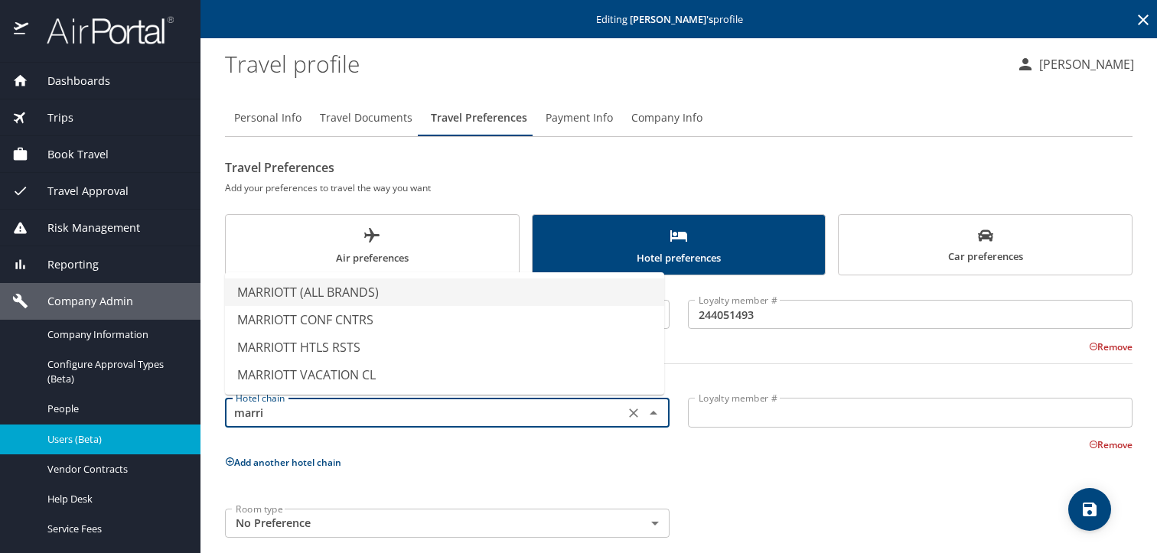
click at [351, 291] on li "MARRIOTT (ALL BRANDS)" at bounding box center [444, 292] width 439 height 28
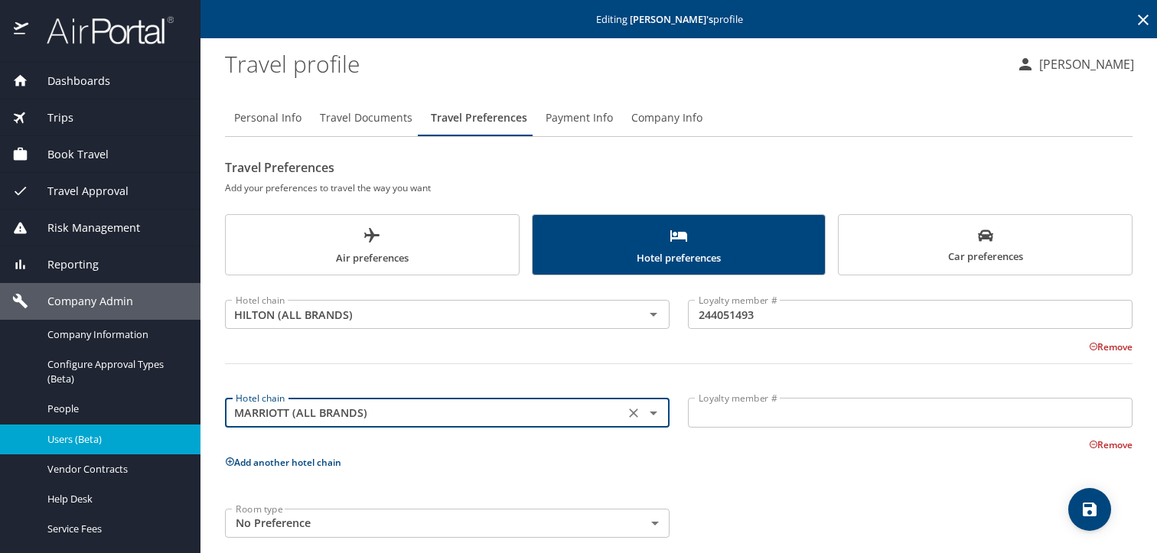
type input "MARRIOTT (ALL BRANDS)"
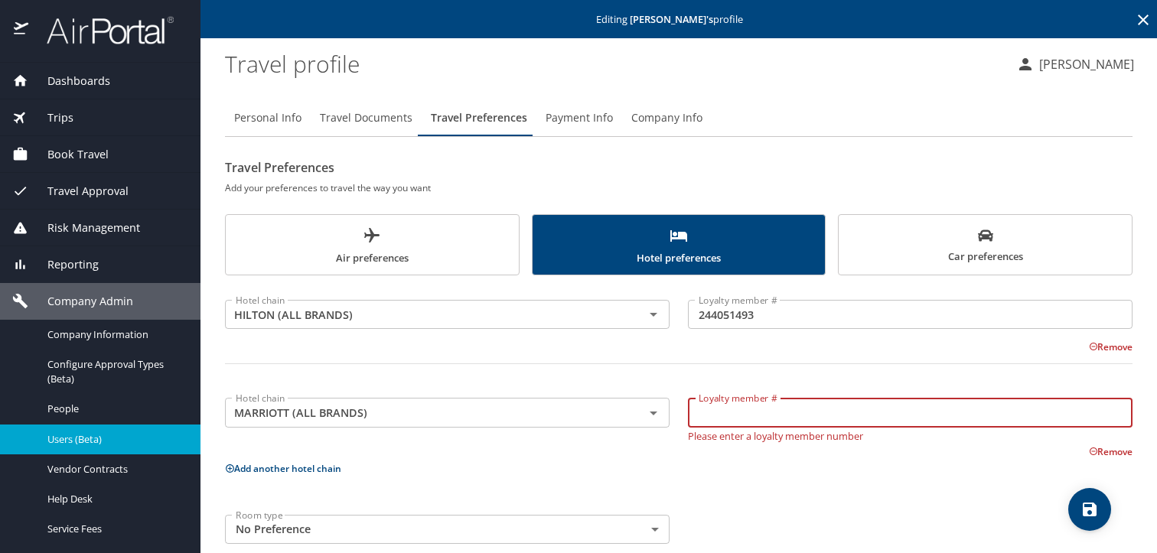
click at [864, 408] on input "Loyalty member #" at bounding box center [910, 412] width 444 height 29
paste input "SPG190059852"
type input "SPG190059852"
click at [1101, 503] on span "save" at bounding box center [1089, 509] width 43 height 18
